Goal: Complete application form

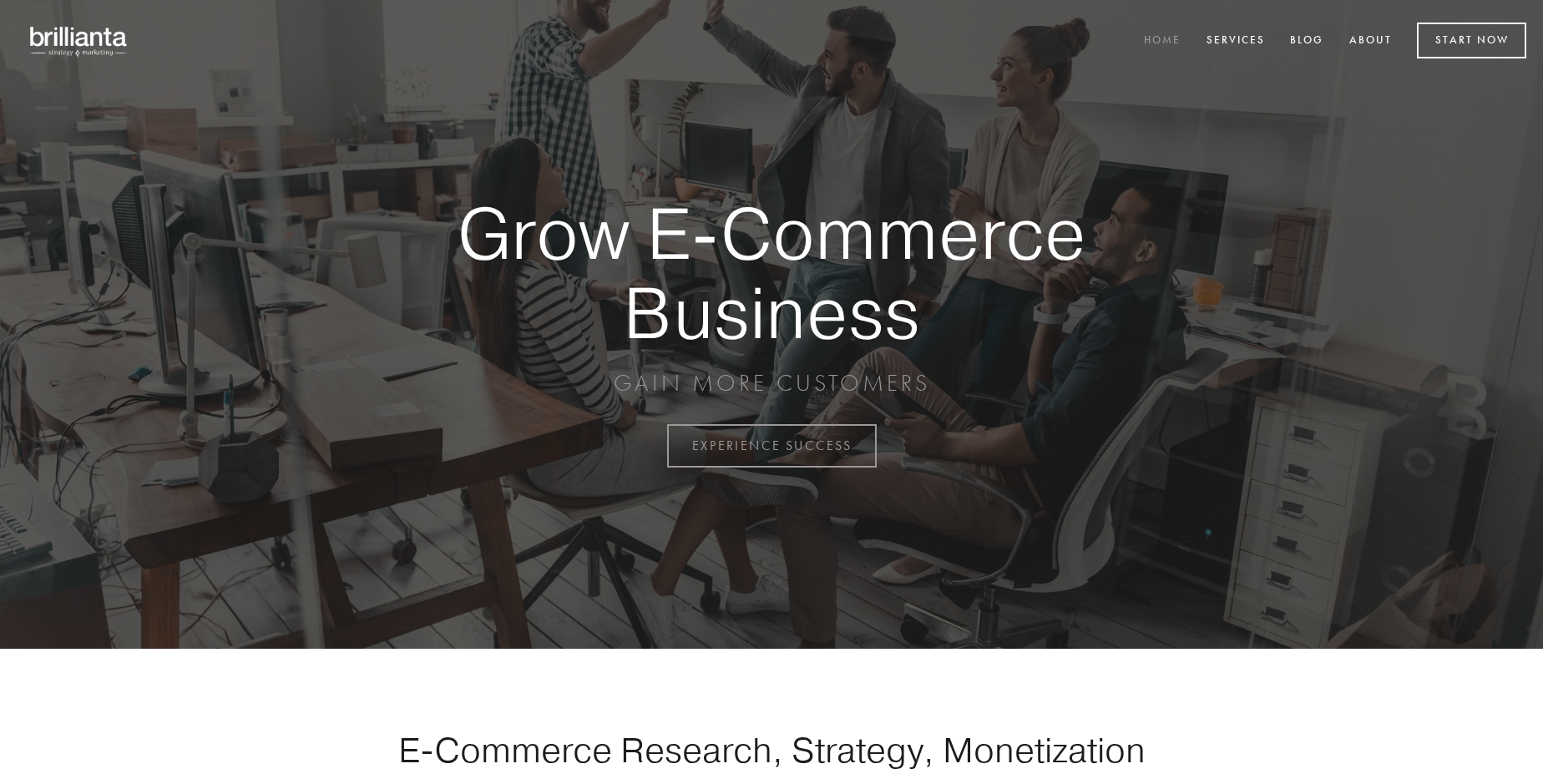
scroll to position [4377, 0]
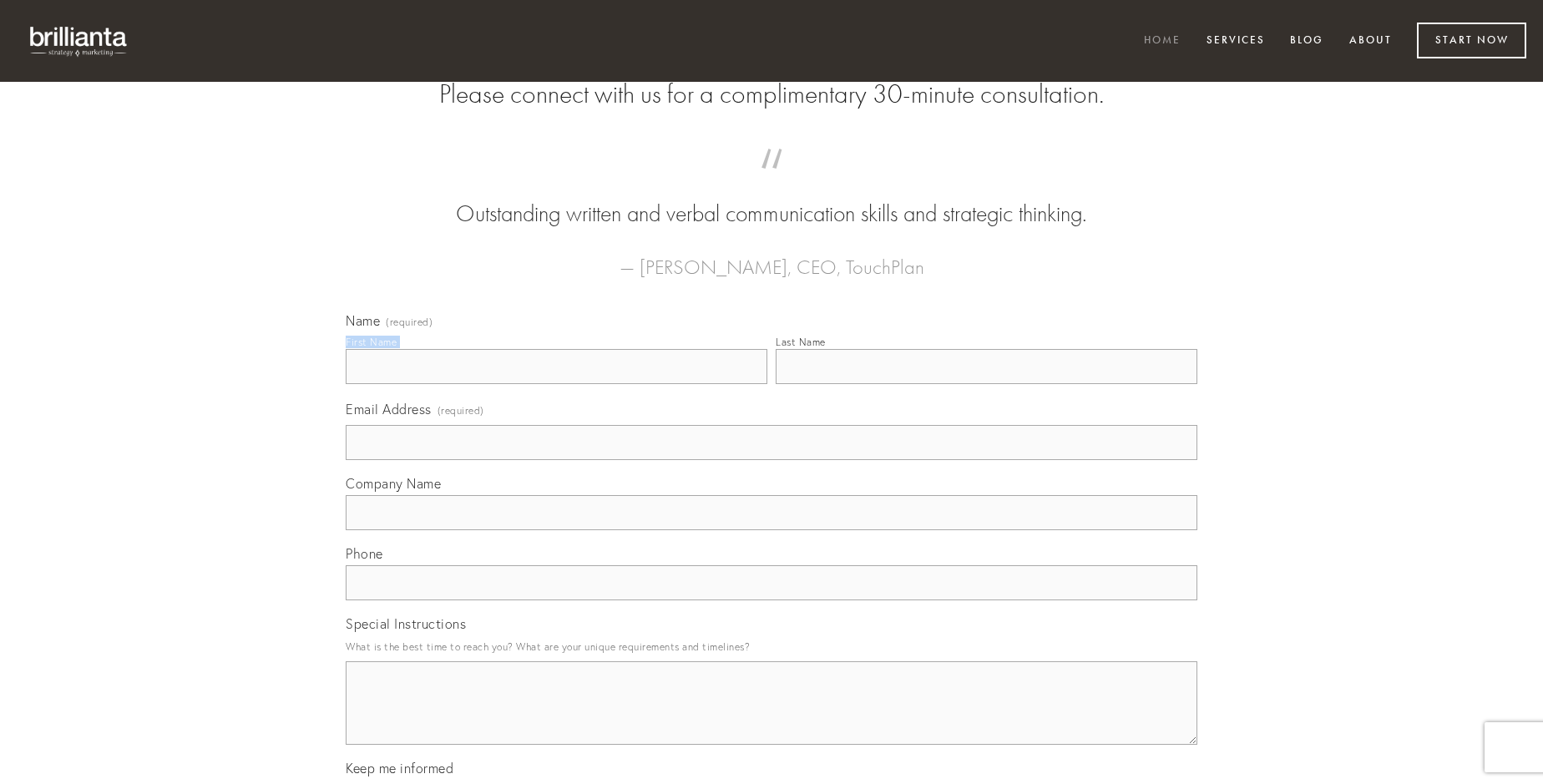
type input "[PERSON_NAME]"
click at [986, 384] on input "Last Name" at bounding box center [986, 366] width 422 height 35
type input "[PERSON_NAME]"
click at [772, 460] on input "Email Address (required)" at bounding box center [771, 443] width 852 height 35
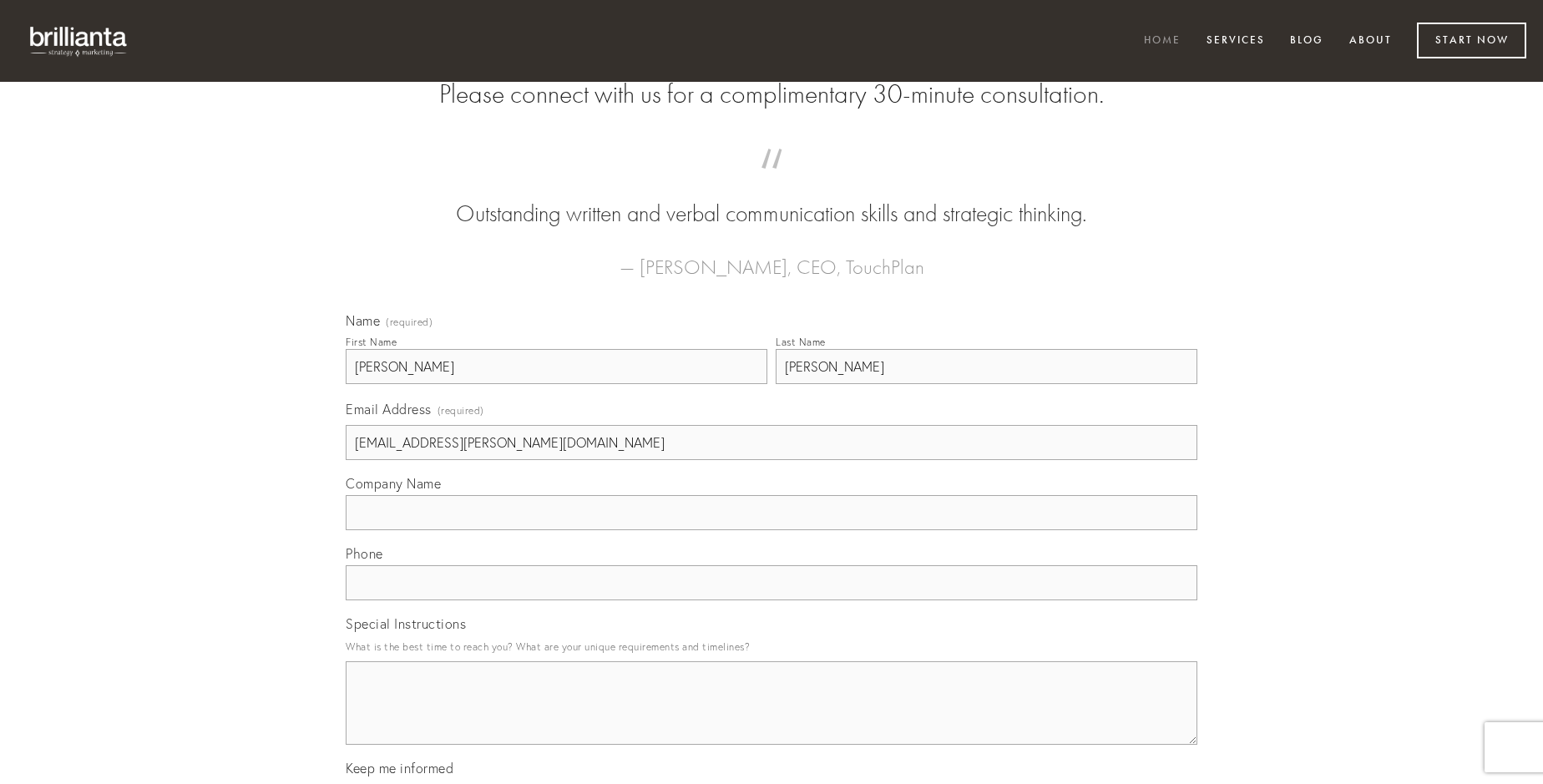
type input "[EMAIL_ADDRESS][PERSON_NAME][DOMAIN_NAME]"
click at [772, 531] on input "Company Name" at bounding box center [771, 513] width 852 height 35
type input "earum"
click at [772, 600] on input "text" at bounding box center [771, 583] width 852 height 35
click at [772, 718] on textarea "Special Instructions" at bounding box center [771, 702] width 852 height 83
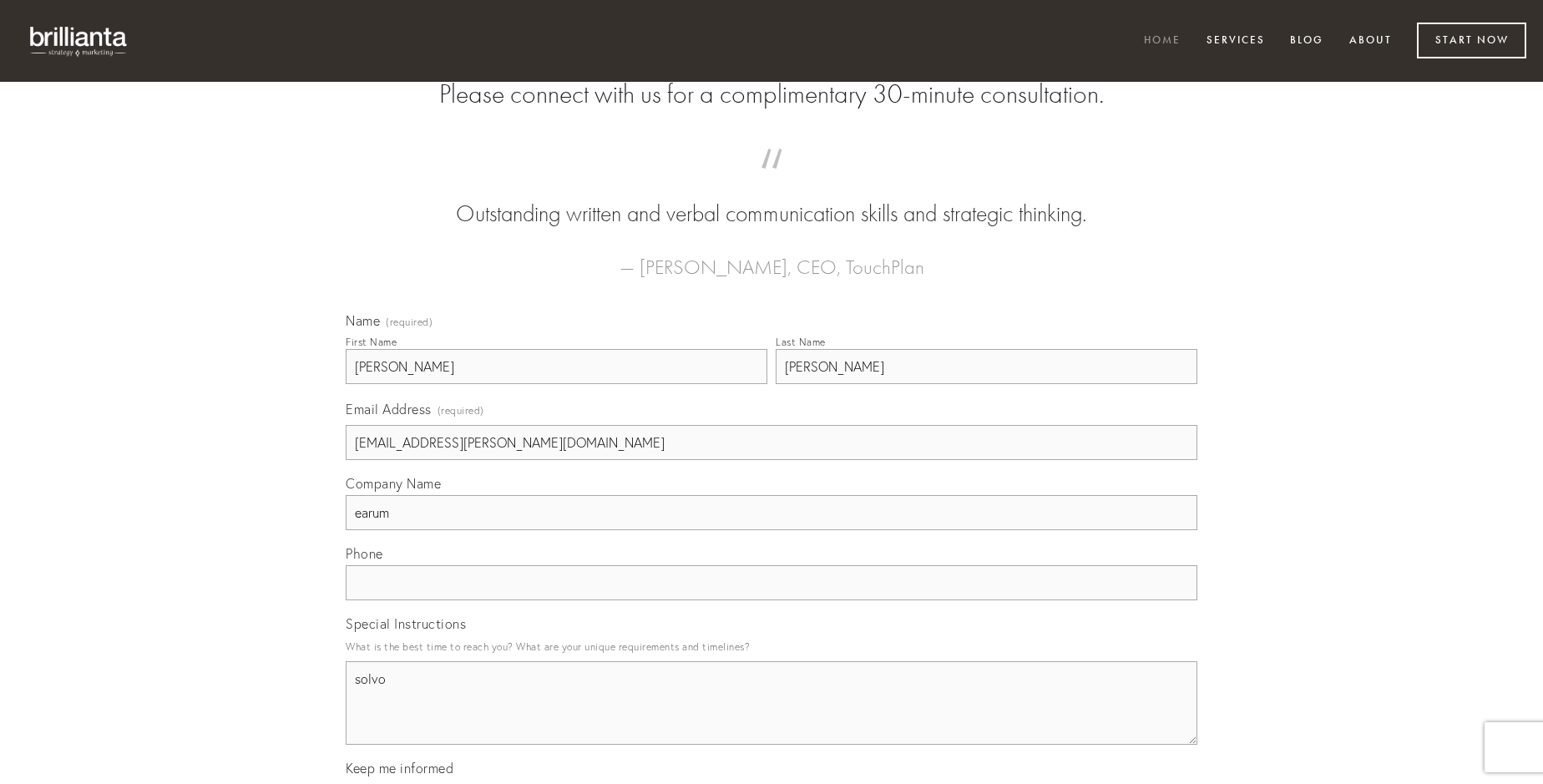
type textarea "solvo"
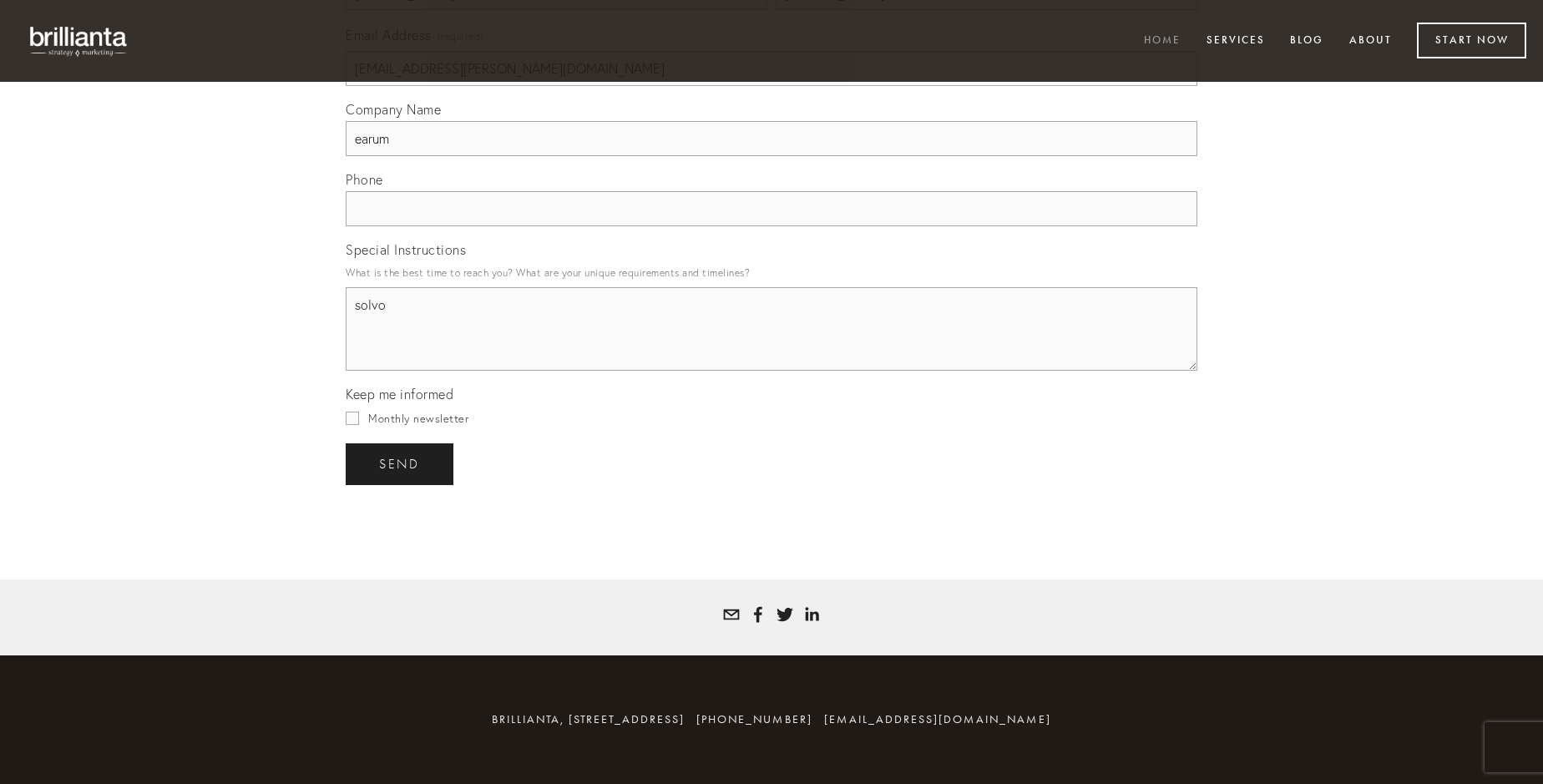
click at [401, 463] on span "send" at bounding box center [399, 464] width 41 height 15
